Goal: Information Seeking & Learning: Find specific page/section

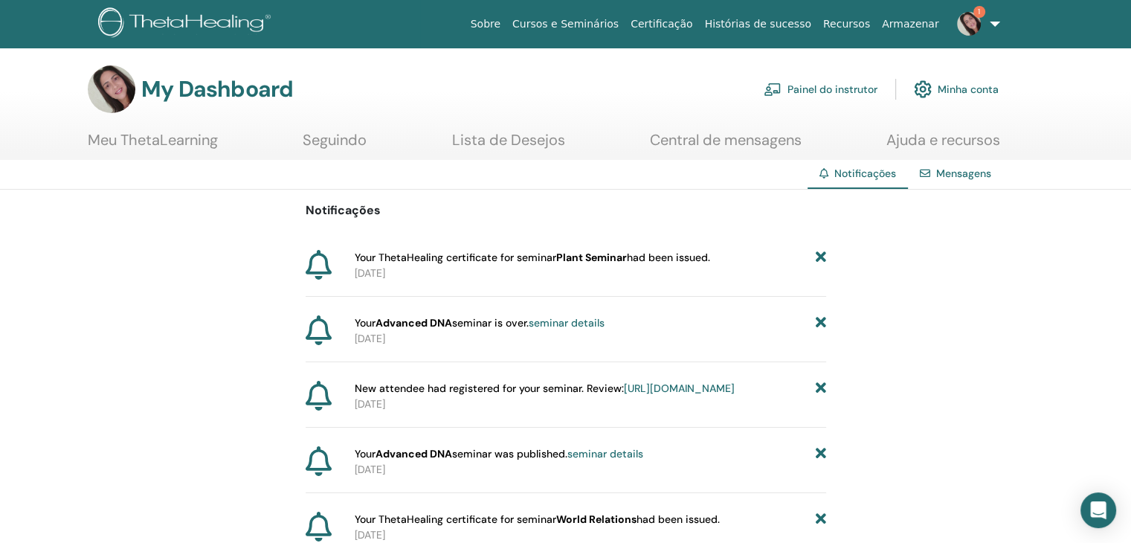
click at [584, 257] on b "Plant Seminar" at bounding box center [591, 257] width 71 height 13
click at [824, 258] on icon at bounding box center [820, 258] width 10 height 16
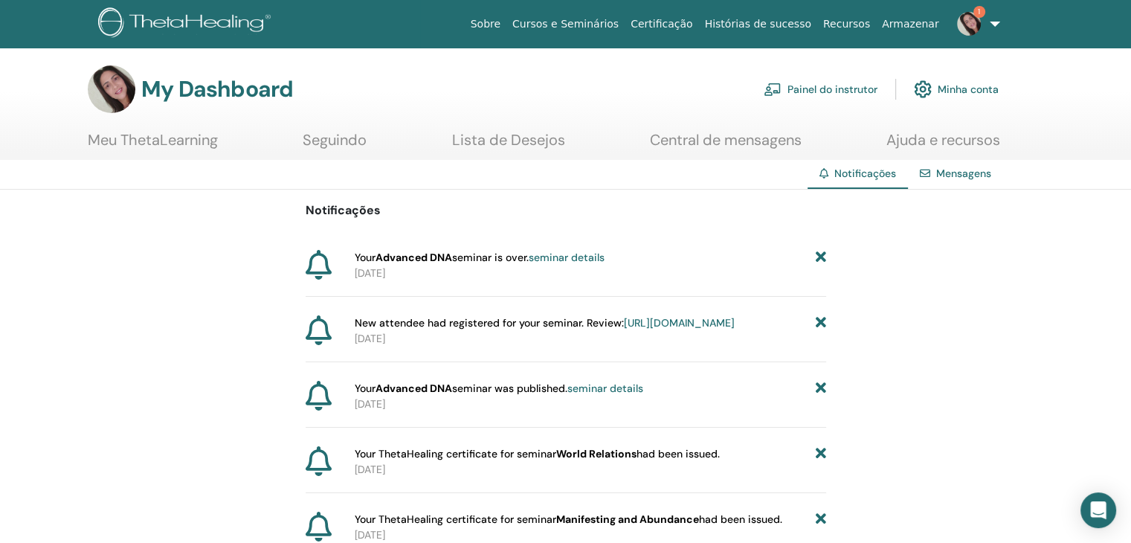
click at [824, 258] on icon at bounding box center [820, 258] width 10 height 16
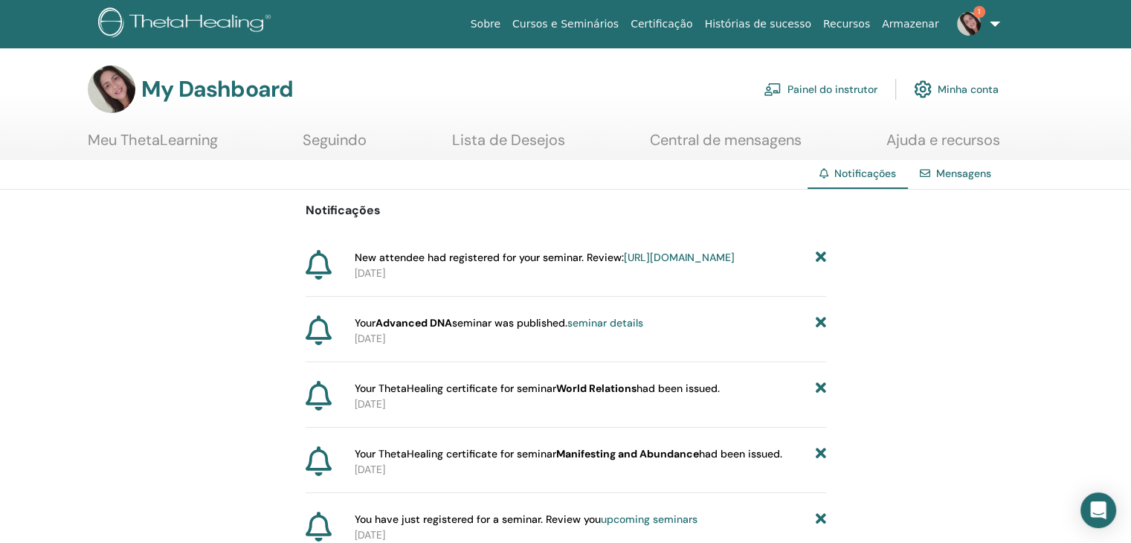
click at [824, 258] on icon at bounding box center [820, 258] width 10 height 16
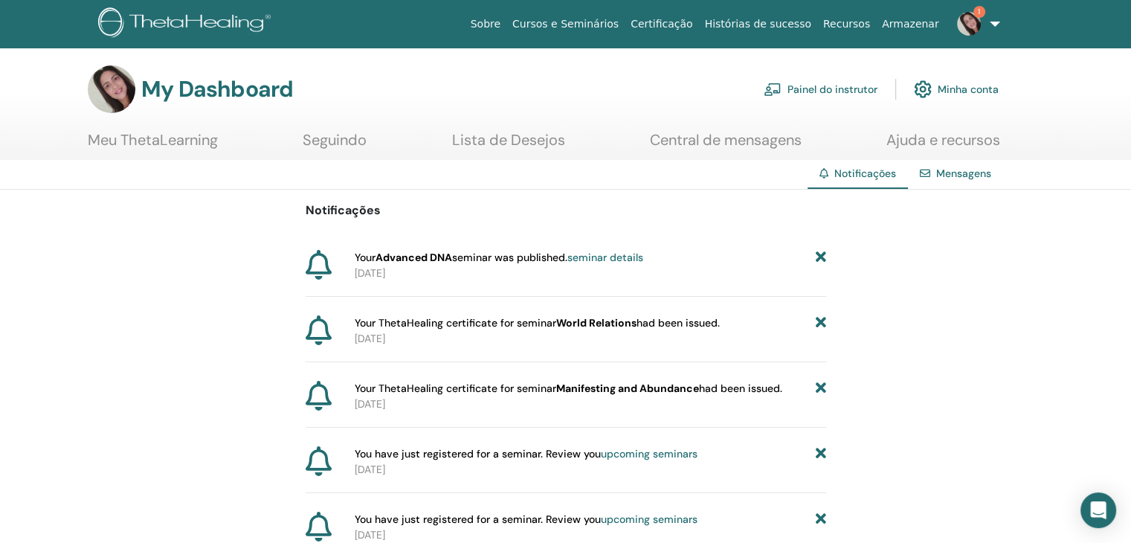
click at [824, 258] on icon at bounding box center [820, 258] width 10 height 16
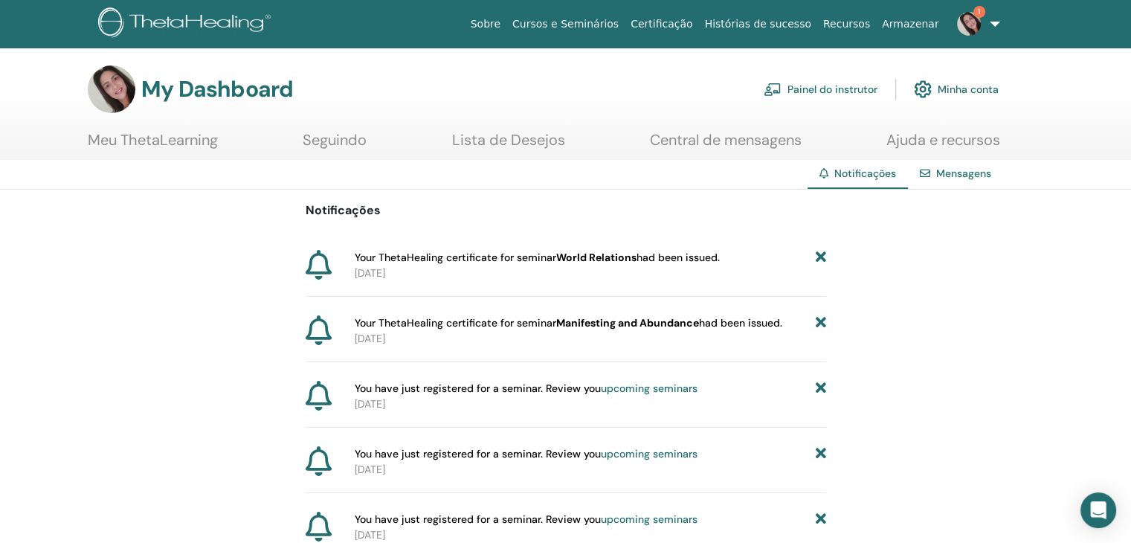
click at [953, 138] on link "Ajuda e recursos" at bounding box center [943, 145] width 114 height 29
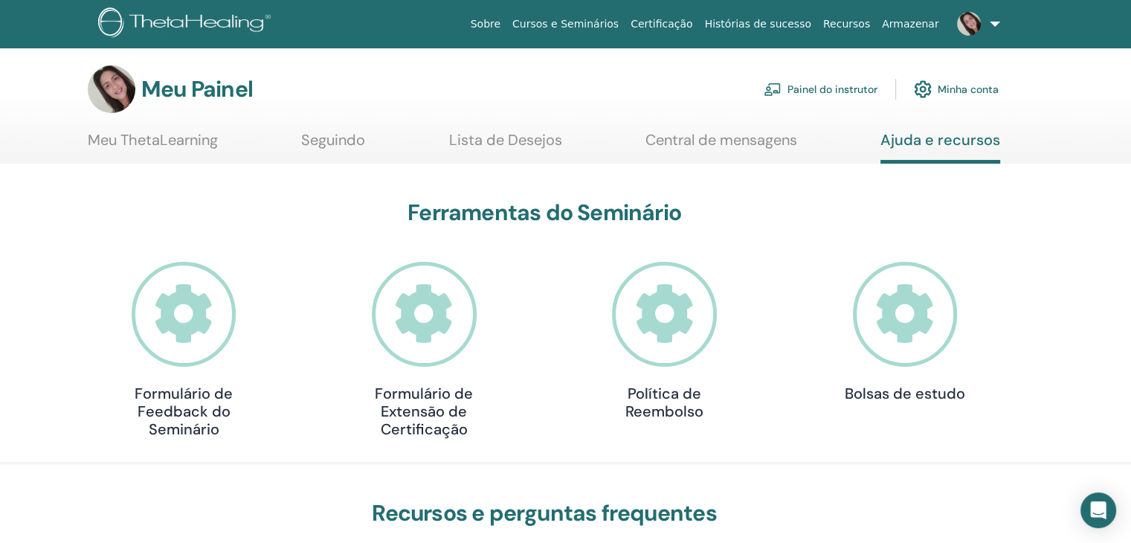
click at [419, 302] on icon at bounding box center [424, 314] width 105 height 105
